Goal: Transaction & Acquisition: Purchase product/service

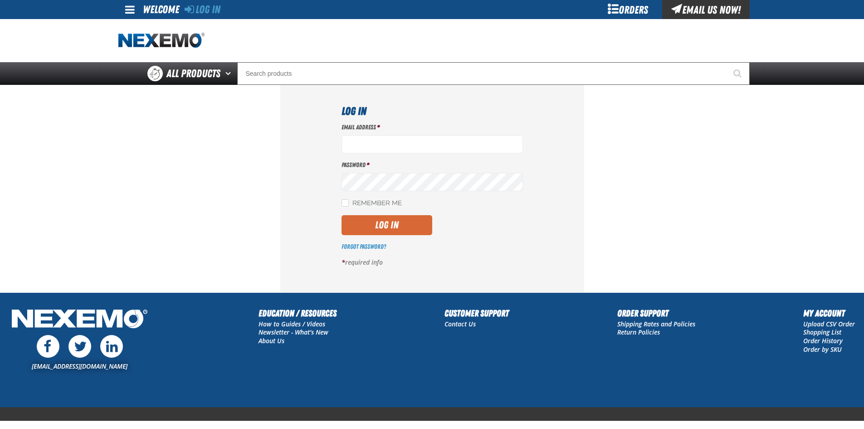
type input "sflanigan03@vtaig.com"
click at [408, 220] on button "Log In" at bounding box center [387, 225] width 91 height 20
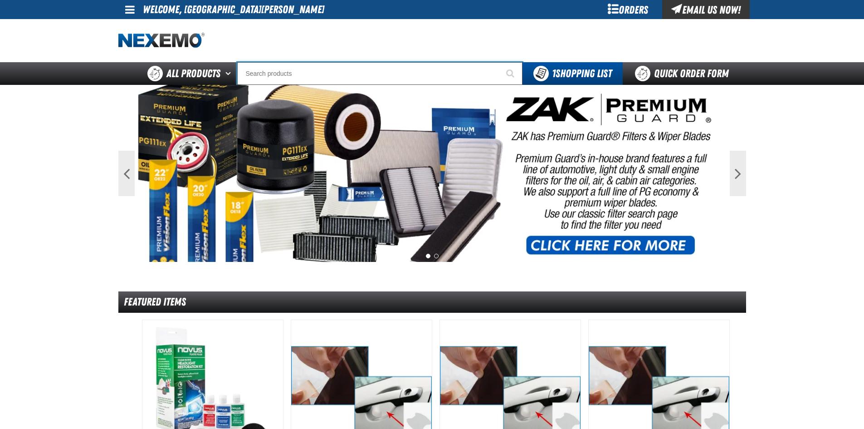
click at [321, 73] on input "Search" at bounding box center [379, 73] width 285 height 23
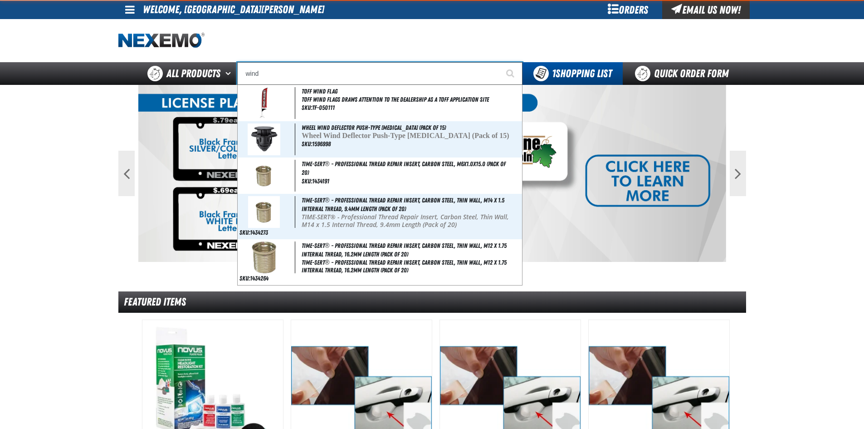
type input "windo"
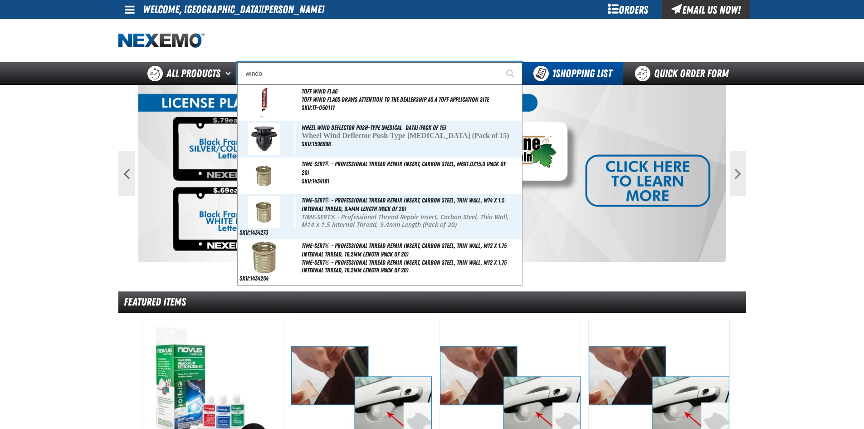
type input "window Clip Only"
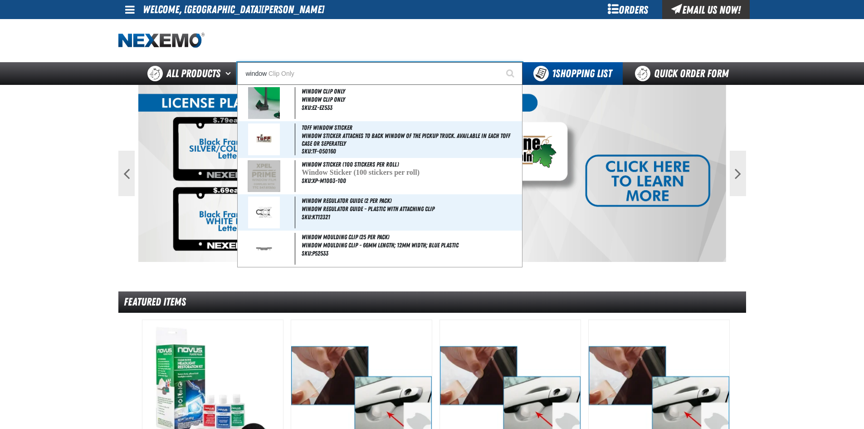
type input "window"
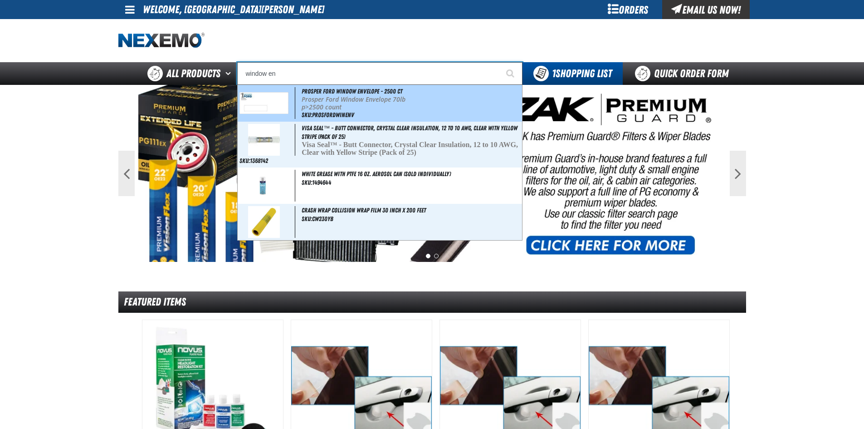
click at [284, 102] on img at bounding box center [263, 102] width 49 height 21
type input "Prosper Ford Window Envelope - 2500 ct"
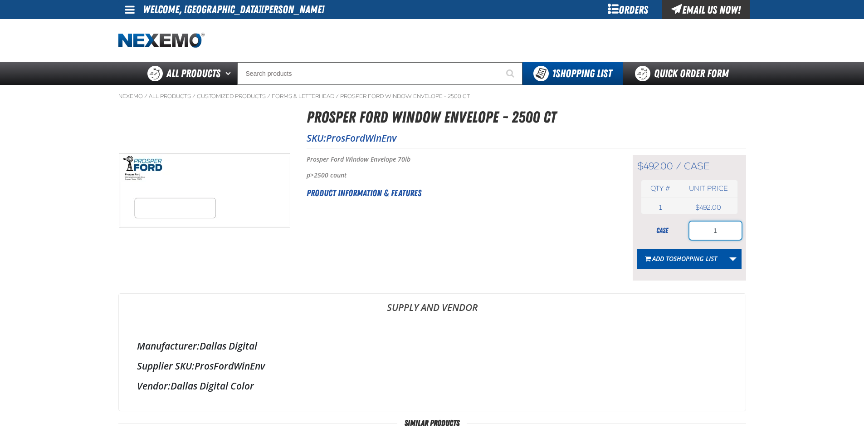
drag, startPoint x: 728, startPoint y: 229, endPoint x: 710, endPoint y: 229, distance: 18.6
click at [710, 229] on input "1" at bounding box center [715, 230] width 52 height 18
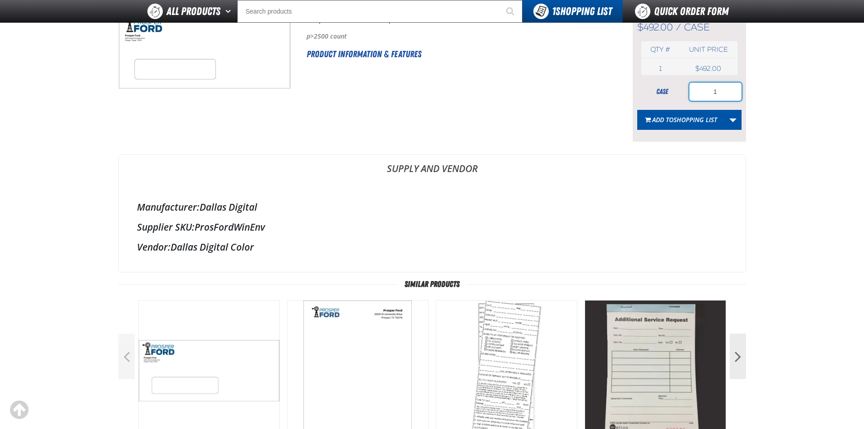
scroll to position [136, 0]
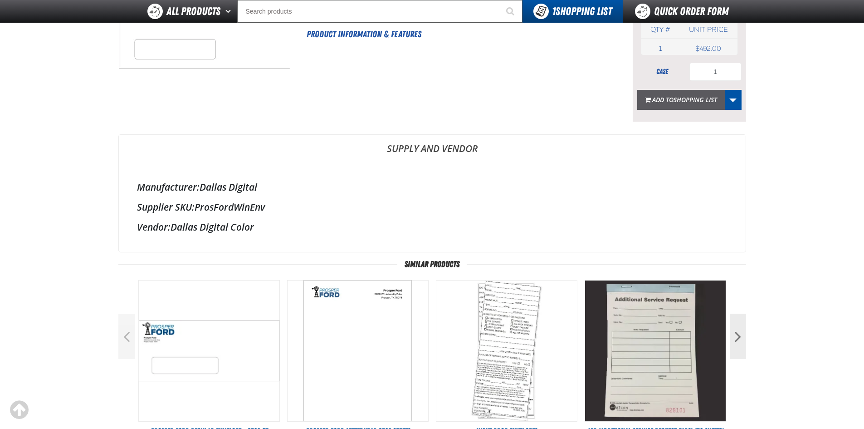
click at [684, 94] on button "Add to Shopping List" at bounding box center [681, 100] width 88 height 20
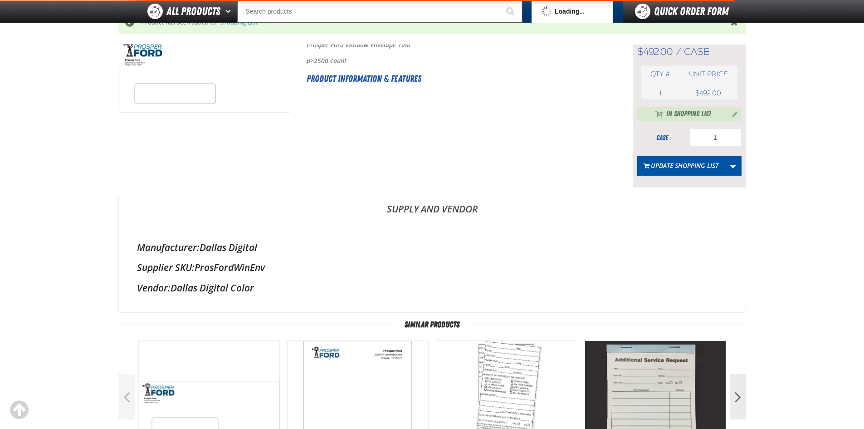
scroll to position [181, 0]
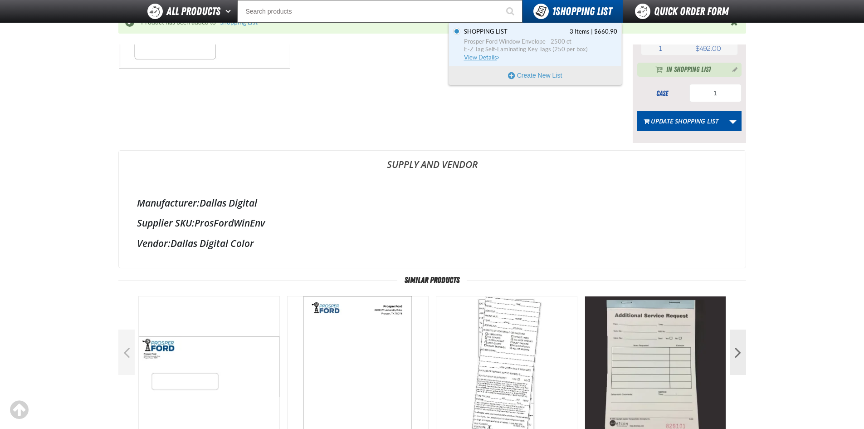
click at [534, 44] on span "Prosper Ford Window Envelope - 2500 ct" at bounding box center [540, 42] width 153 height 8
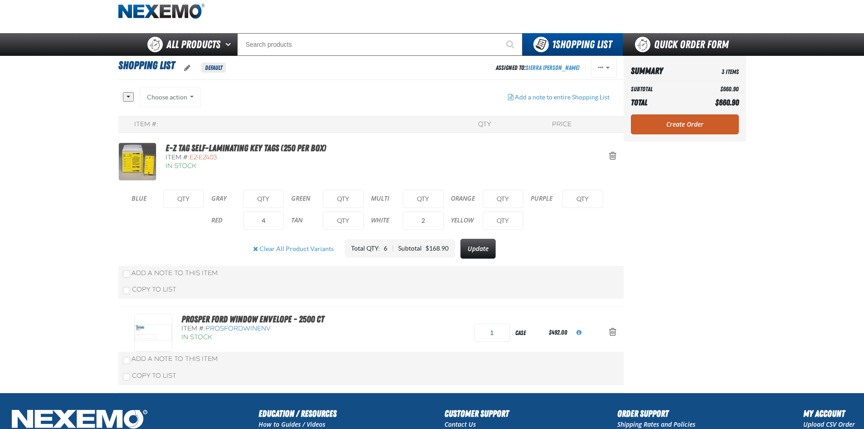
scroll to position [45, 0]
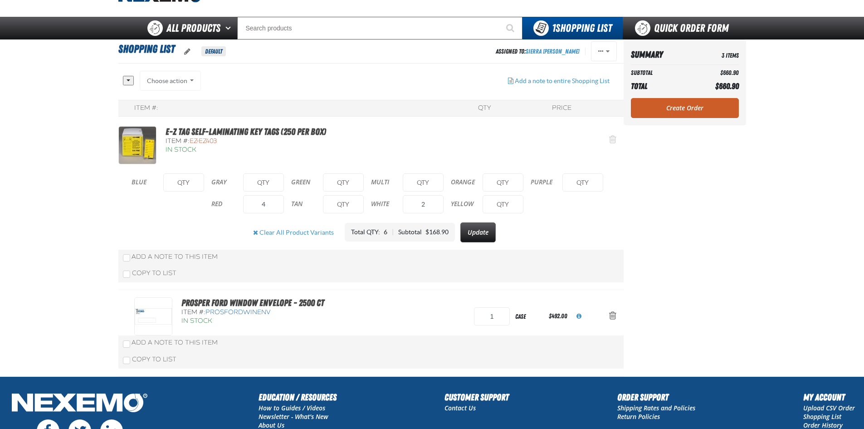
click at [611, 138] on span "Action Remove E-Z Tag Self-Laminating Key Tags (250 per box) from Shopping List" at bounding box center [612, 139] width 7 height 9
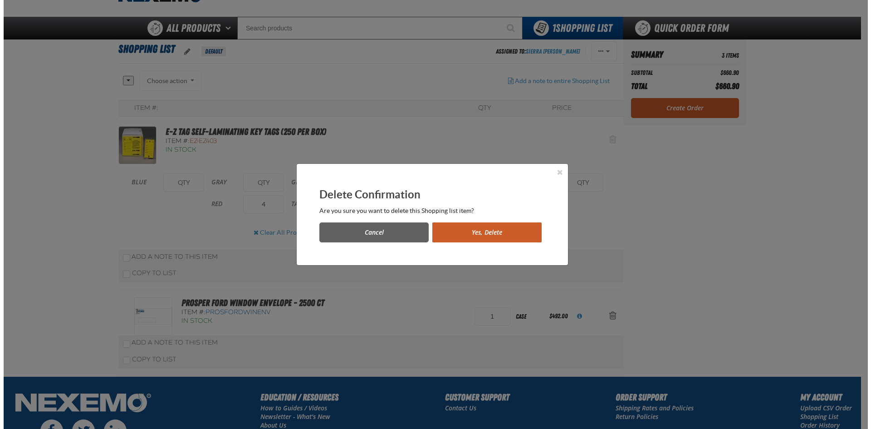
scroll to position [0, 0]
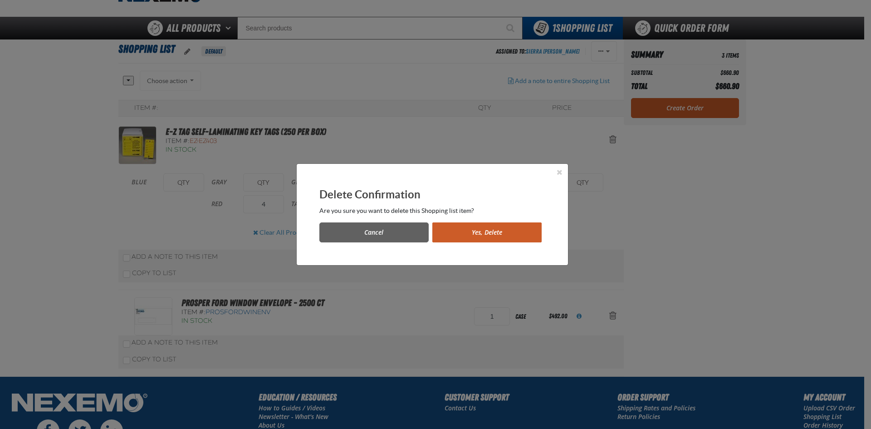
click at [463, 239] on button "Yes, Delete" at bounding box center [486, 232] width 109 height 20
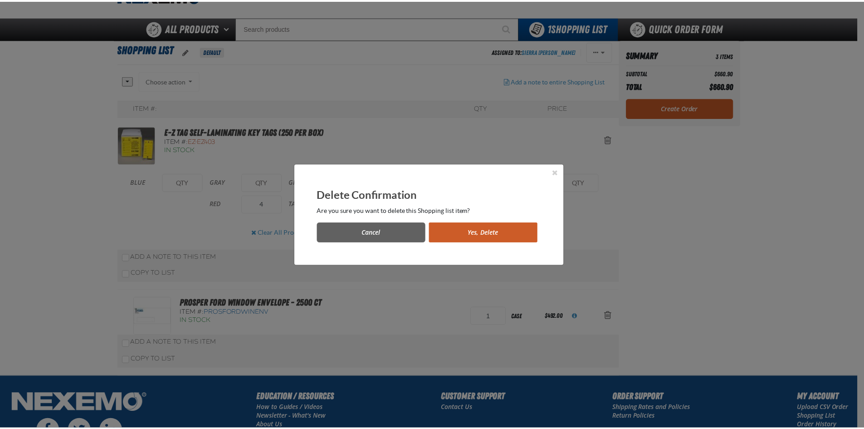
scroll to position [45, 0]
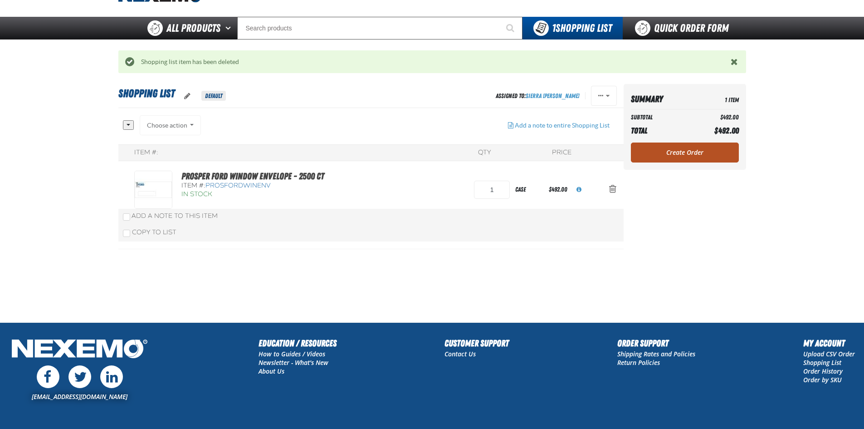
click at [640, 151] on aside "Summary 1 Item Subtotal $492.00 Total $492.00 Loading... Create Order" at bounding box center [685, 203] width 122 height 238
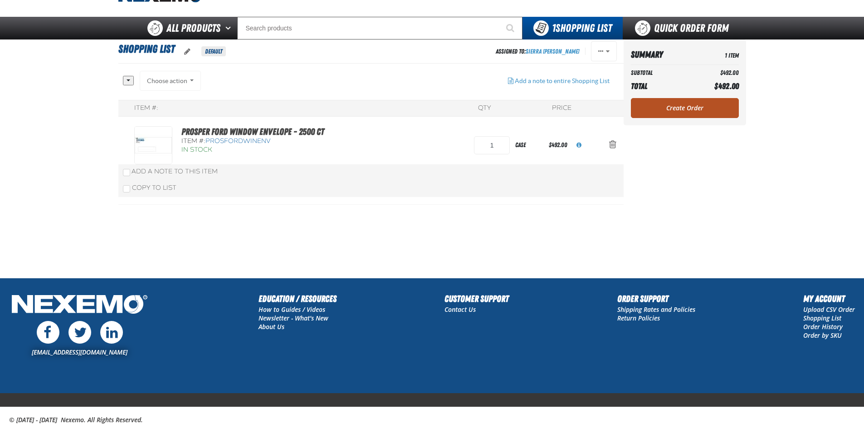
click at [644, 107] on link "Create Order" at bounding box center [685, 108] width 108 height 20
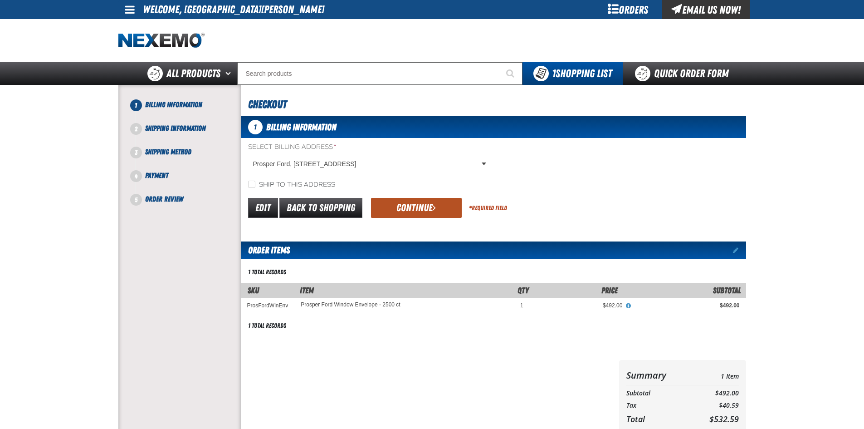
click at [436, 205] on button "Continue" at bounding box center [416, 208] width 91 height 20
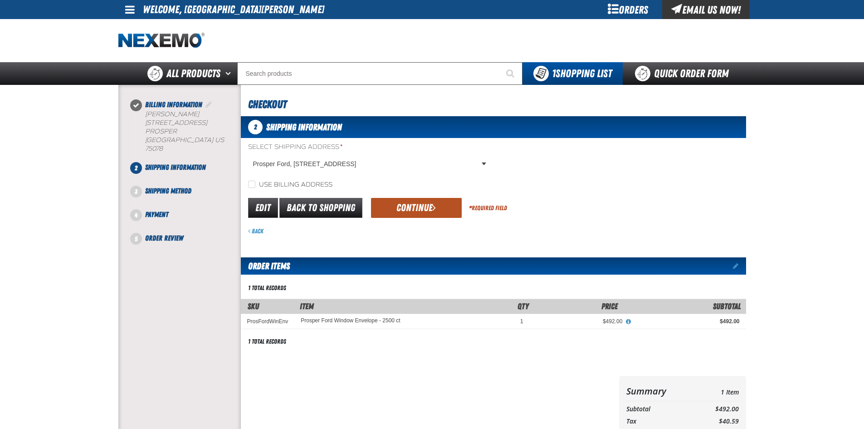
click at [436, 204] on button "Continue" at bounding box center [416, 208] width 91 height 20
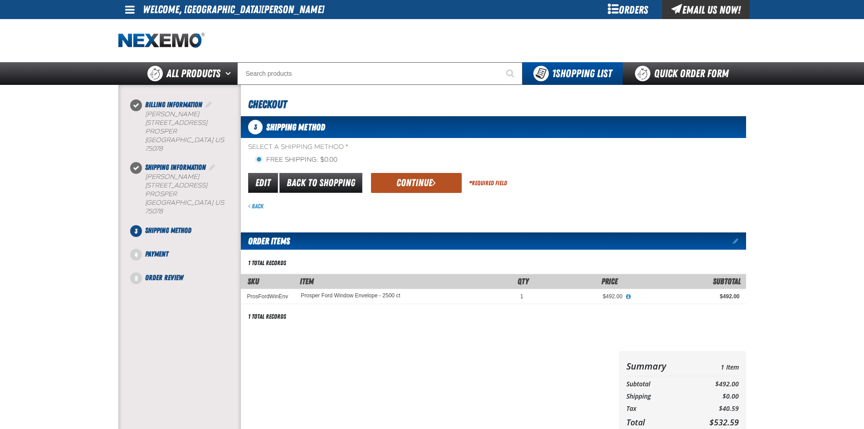
click at [434, 183] on span "submit" at bounding box center [434, 182] width 4 height 10
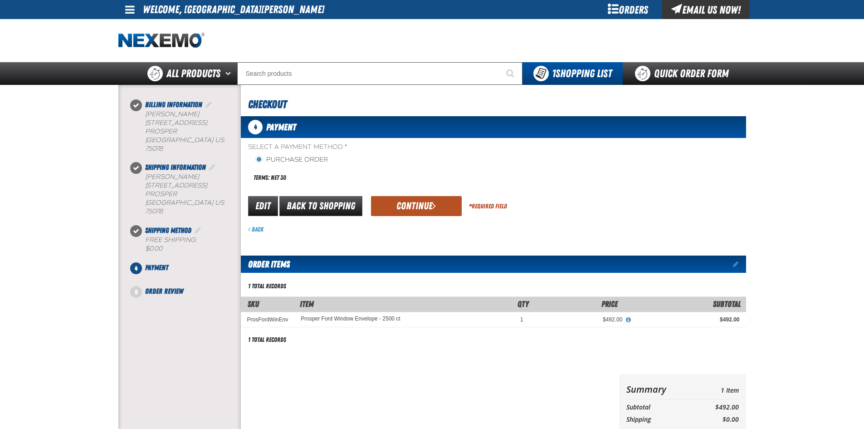
click at [433, 204] on span "submit" at bounding box center [434, 205] width 4 height 10
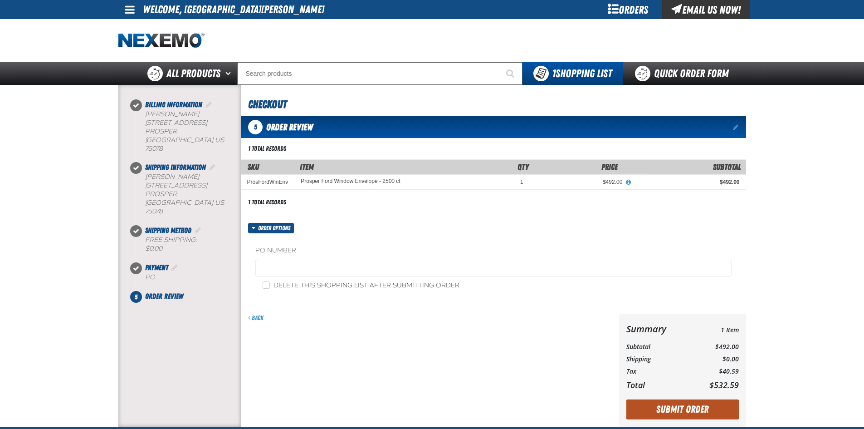
click at [705, 403] on button "Submit Order" at bounding box center [682, 409] width 112 height 20
